Goal: Information Seeking & Learning: Find specific fact

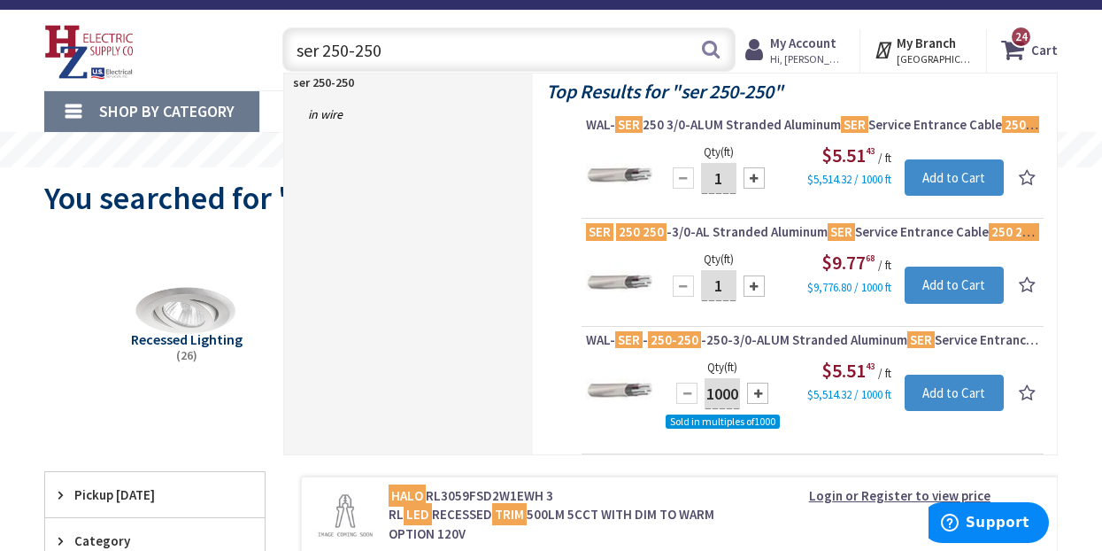
scroll to position [27, 0]
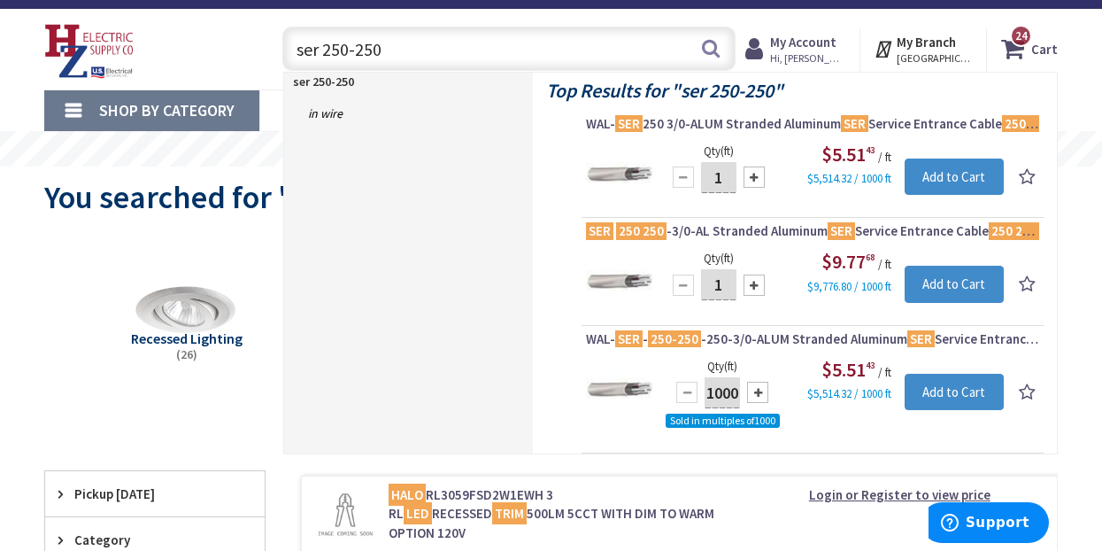
drag, startPoint x: 408, startPoint y: 52, endPoint x: 283, endPoint y: 46, distance: 125.0
click at [283, 46] on input "ser 250-250" at bounding box center [508, 49] width 453 height 44
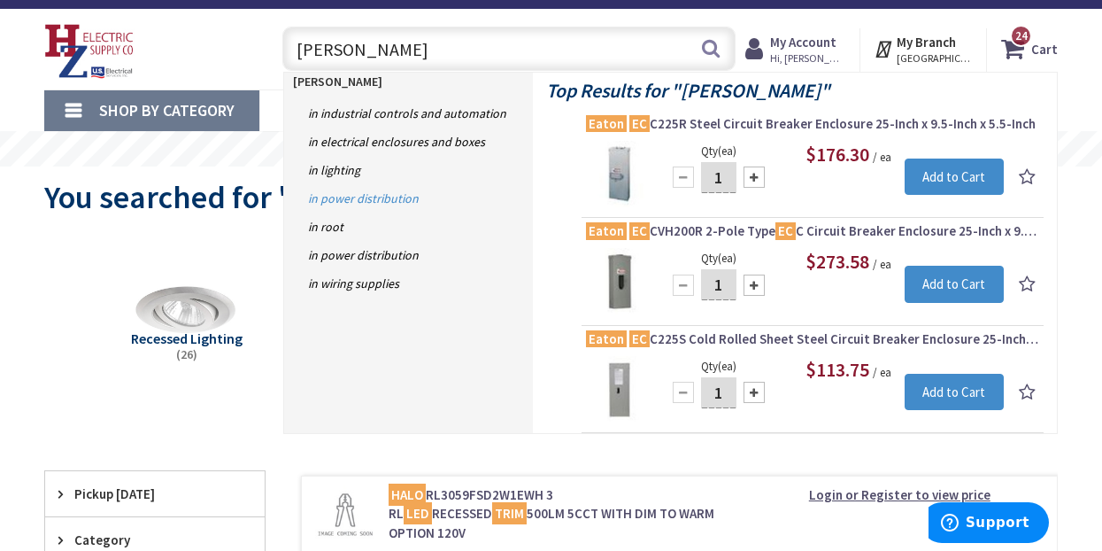
type input "[PERSON_NAME]"
